Goal: Check status: Check status

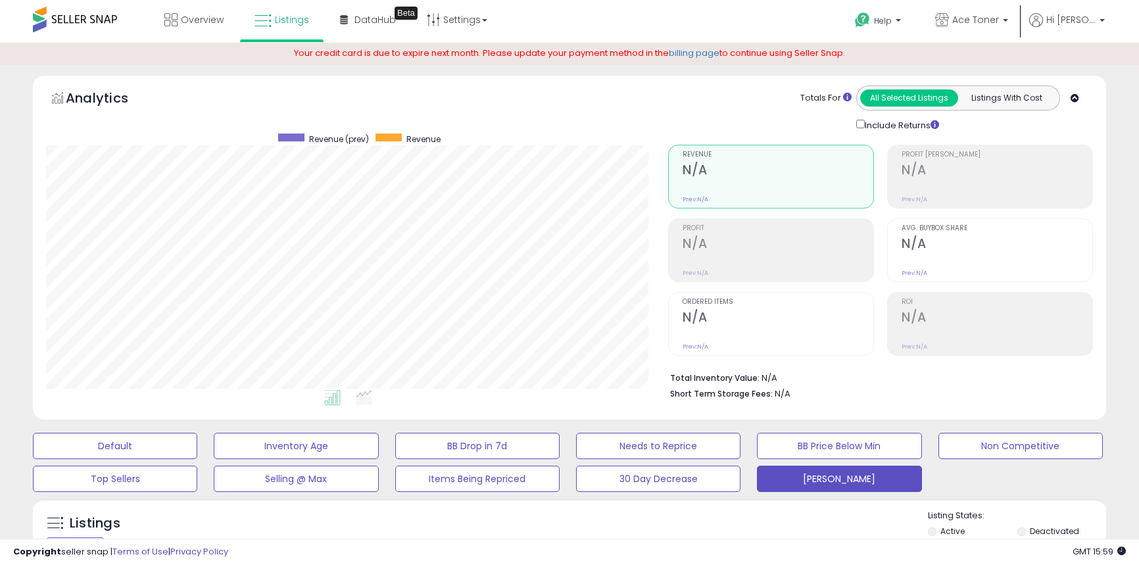
select select "**"
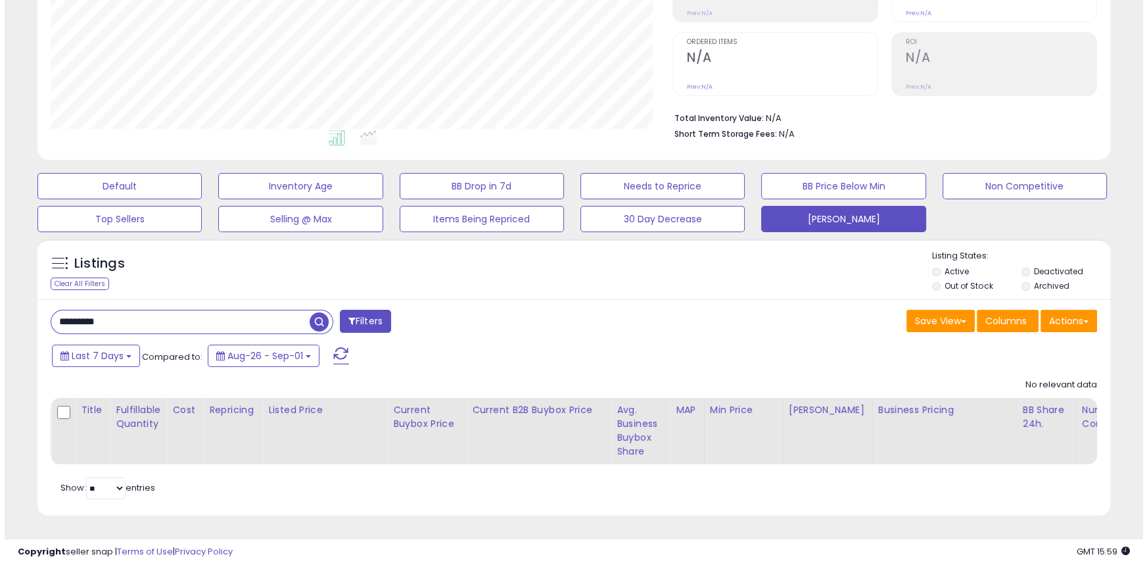
scroll to position [270, 621]
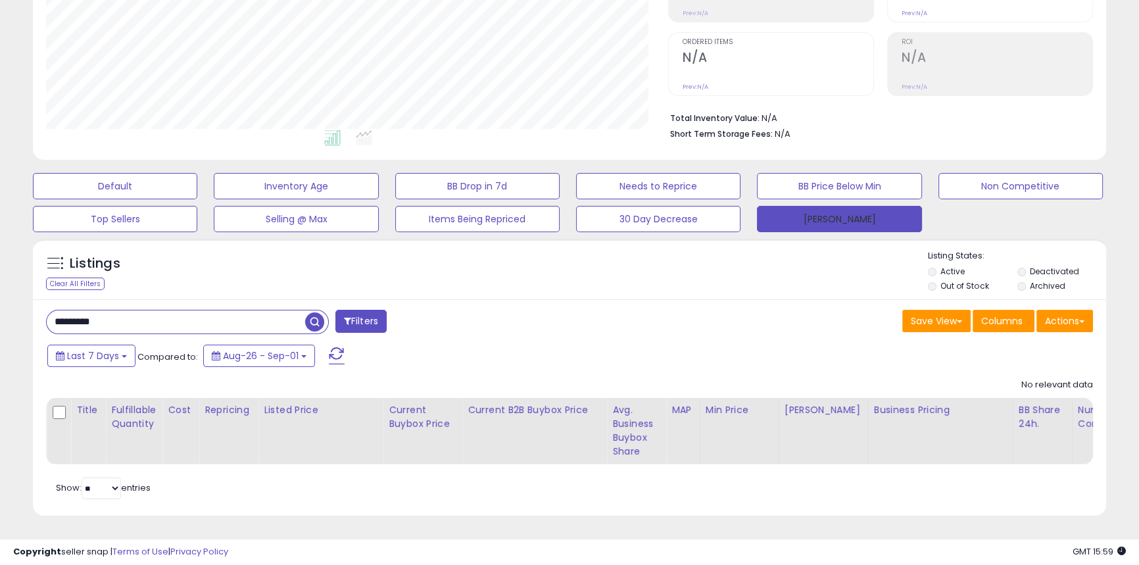
click at [783, 209] on button "[PERSON_NAME]" at bounding box center [839, 219] width 164 height 26
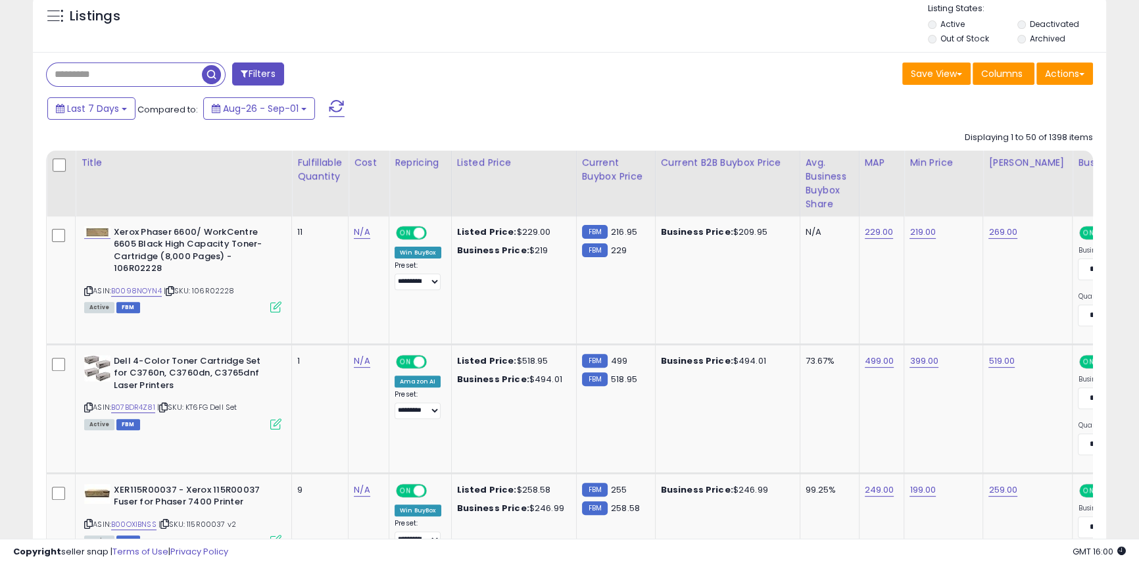
scroll to position [510, 0]
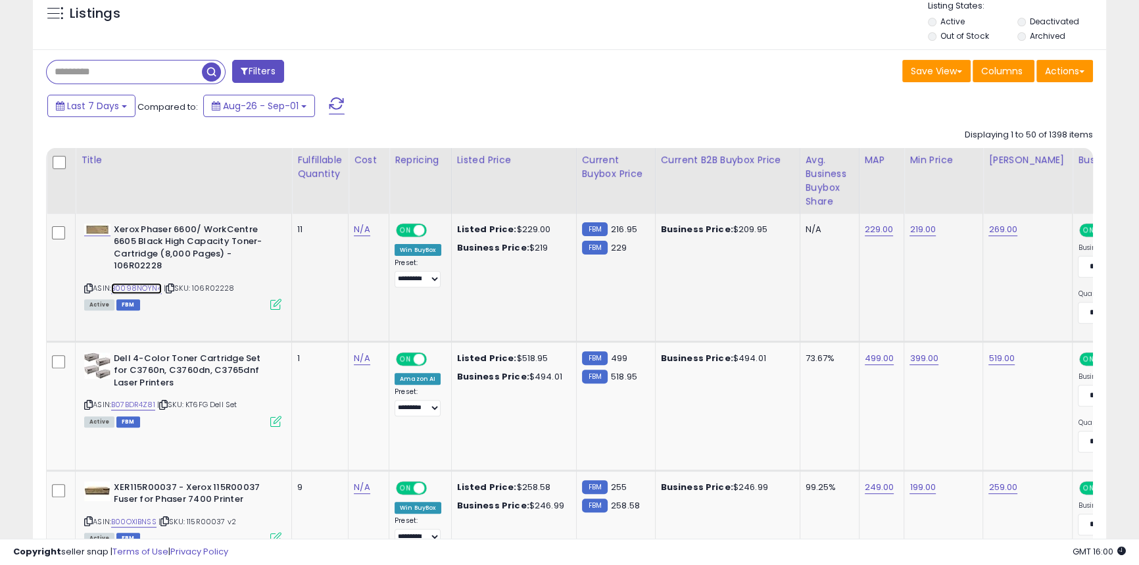
click at [147, 288] on link "B0098NOYN4" at bounding box center [136, 288] width 51 height 11
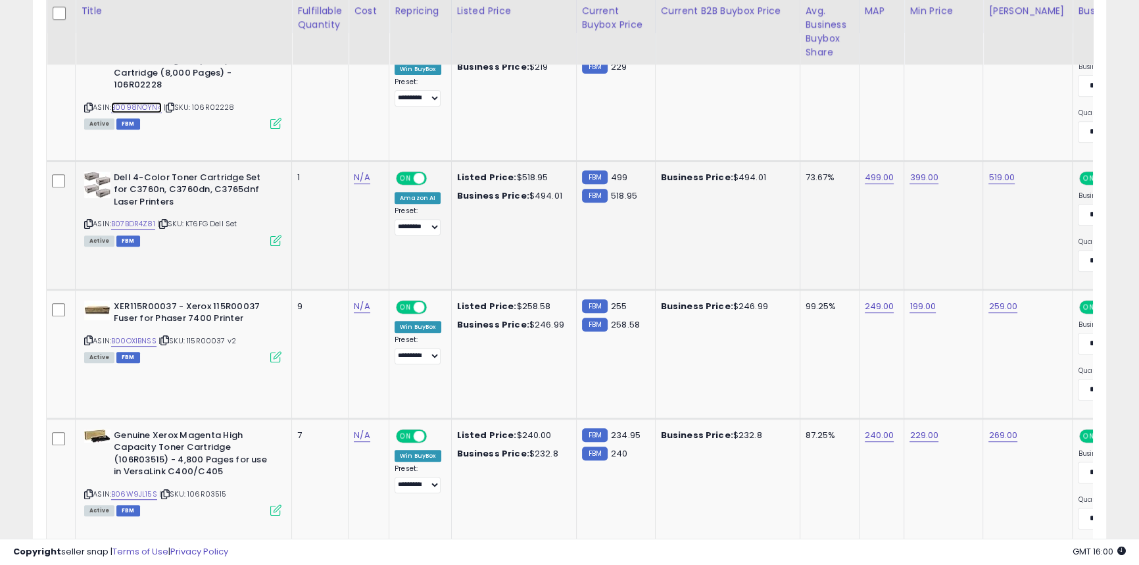
scroll to position [690, 0]
click at [143, 225] on link "B07BDR4Z81" at bounding box center [133, 224] width 44 height 11
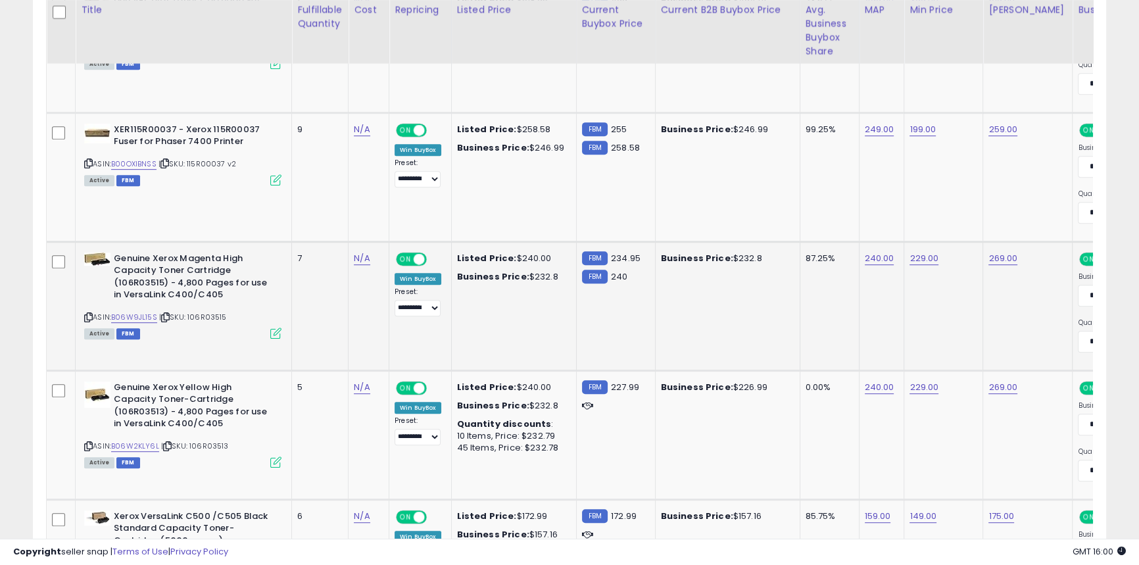
scroll to position [868, 0]
click at [146, 315] on link "B06W9JL15S" at bounding box center [134, 316] width 46 height 11
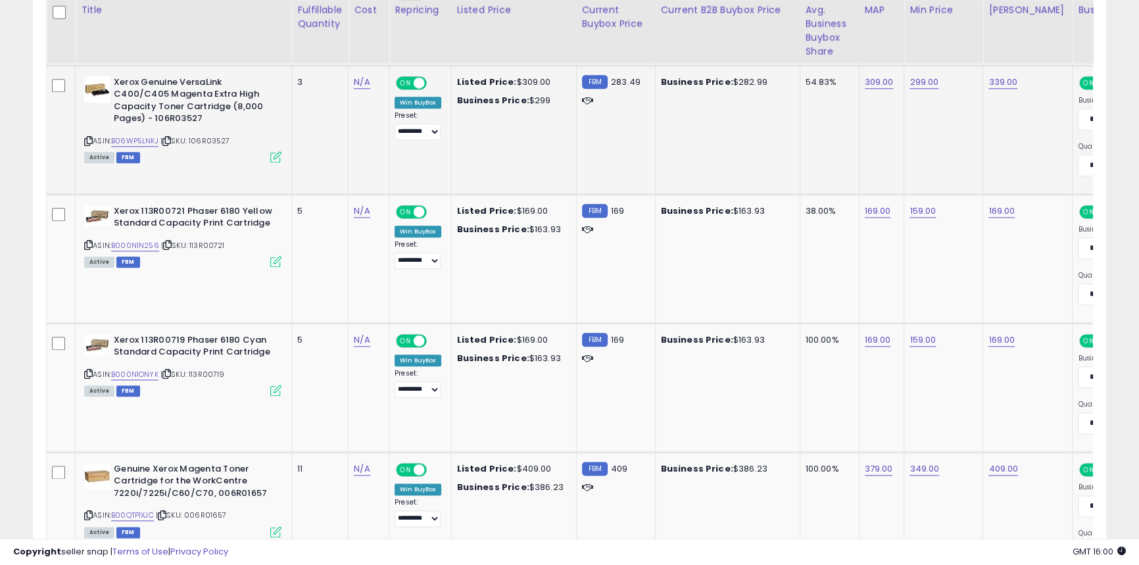
scroll to position [1945, 0]
click at [144, 141] on link "B06WP5LNKJ" at bounding box center [134, 141] width 47 height 11
click at [146, 243] on link "B000N1N256" at bounding box center [135, 246] width 48 height 11
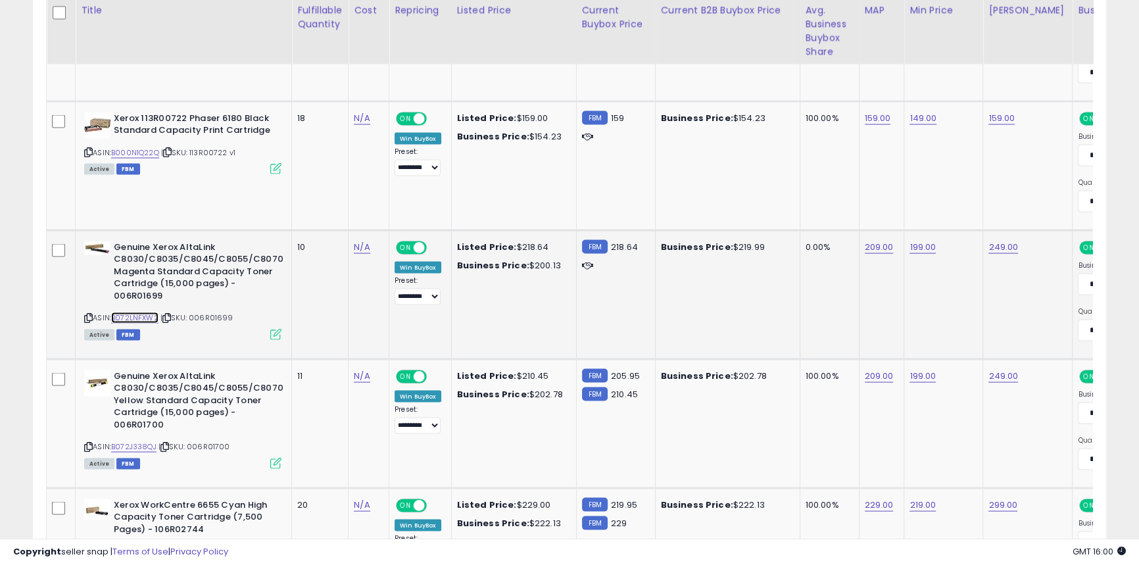
scroll to position [3199, 0]
click at [134, 320] on link "B072LNFXW2" at bounding box center [134, 317] width 47 height 11
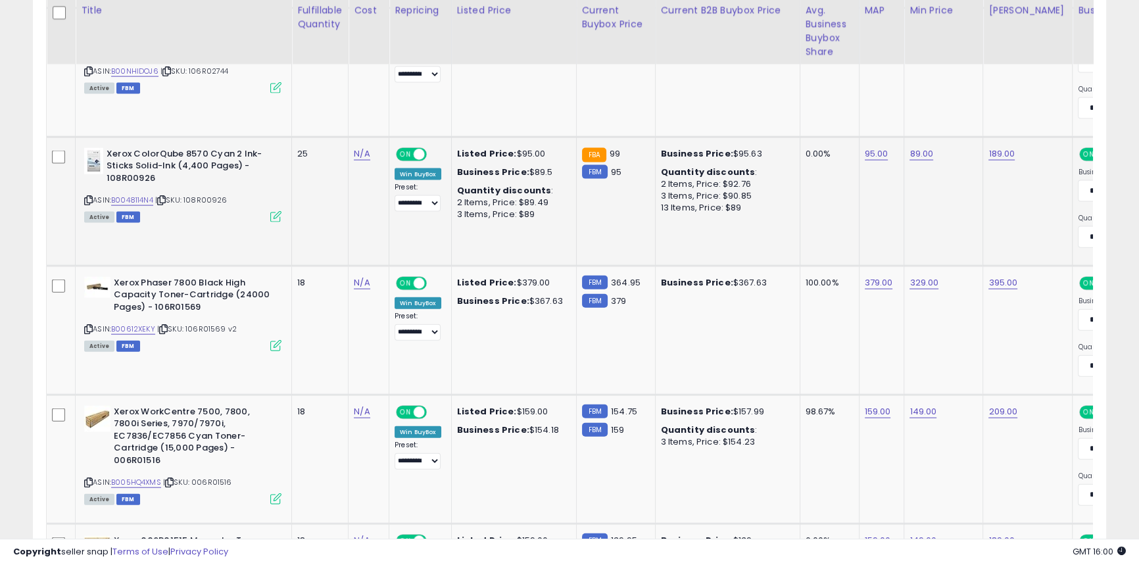
scroll to position [3678, 0]
click at [150, 202] on link "B0048114N4" at bounding box center [132, 200] width 42 height 11
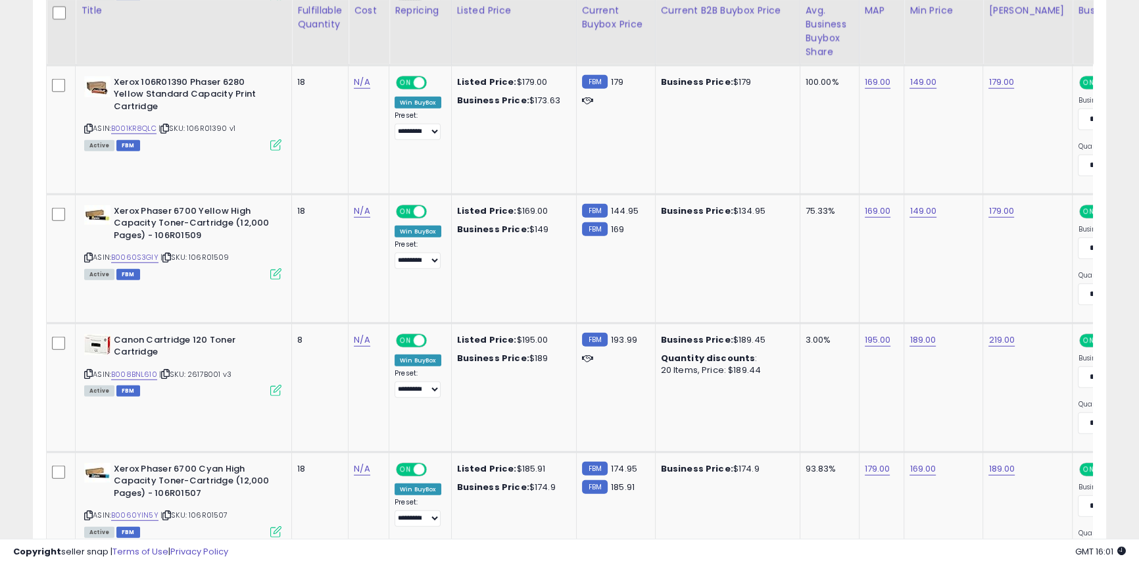
scroll to position [4395, 0]
click at [143, 370] on link "B008BNL610" at bounding box center [134, 373] width 46 height 11
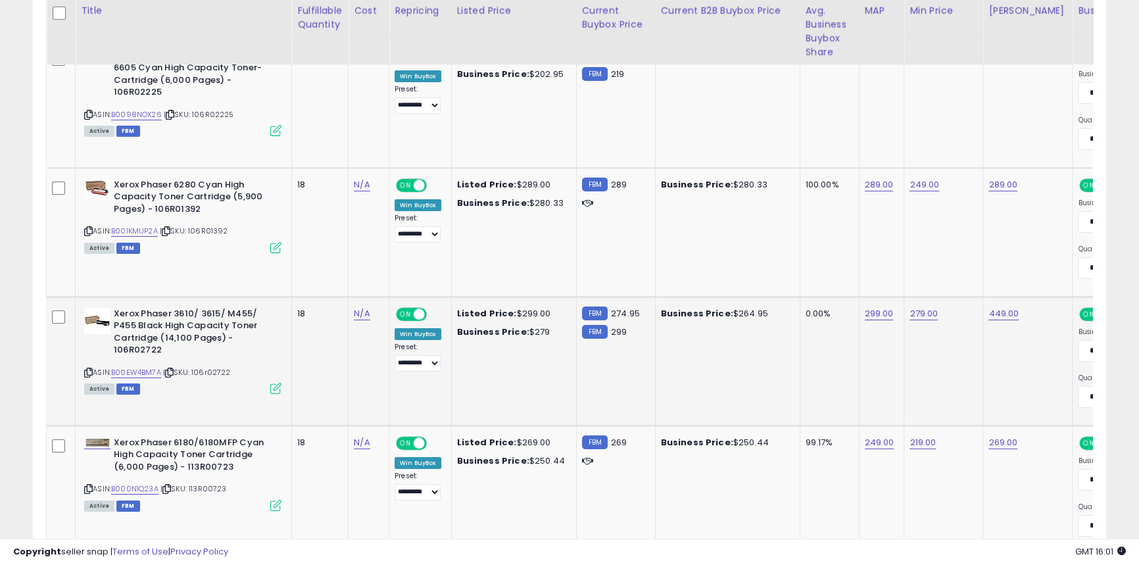
scroll to position [5710, 0]
click at [142, 366] on link "B00EW4BM7A" at bounding box center [136, 371] width 50 height 11
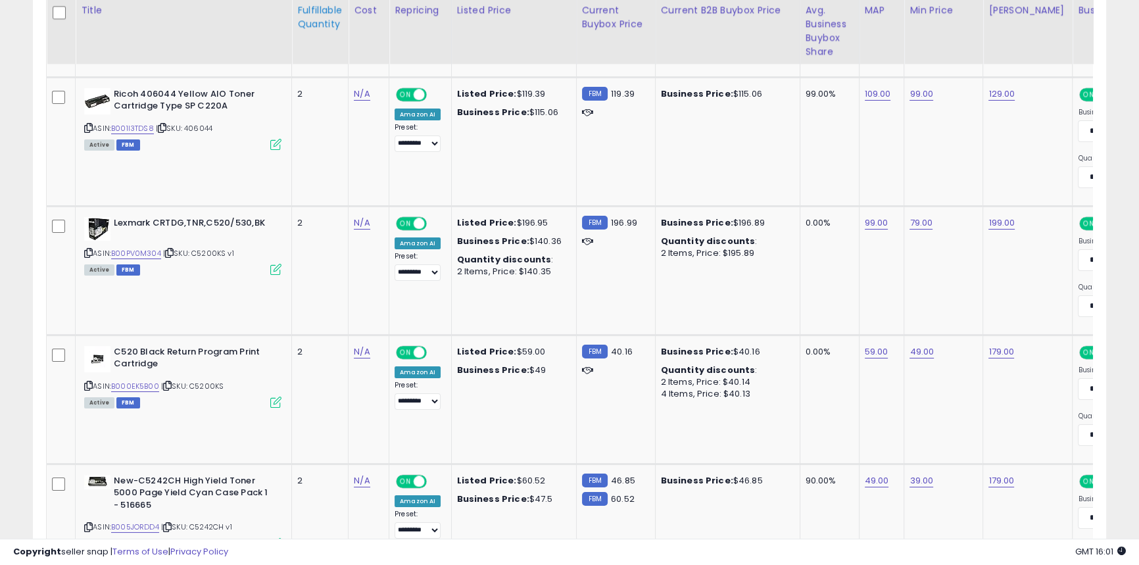
scroll to position [6188, 0]
